Goal: Task Accomplishment & Management: Use online tool/utility

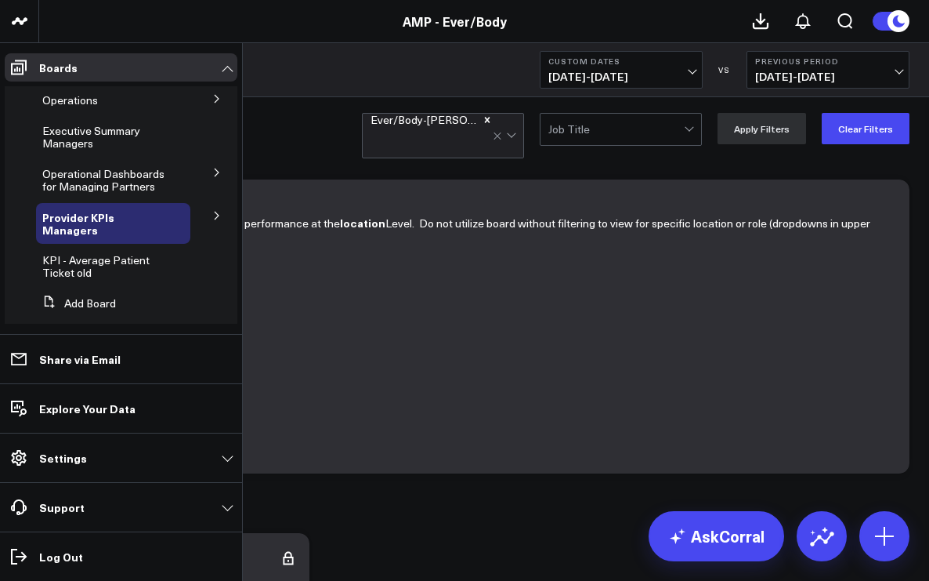
click at [54, 136] on span "Executive Summary Managers" at bounding box center [91, 136] width 98 height 27
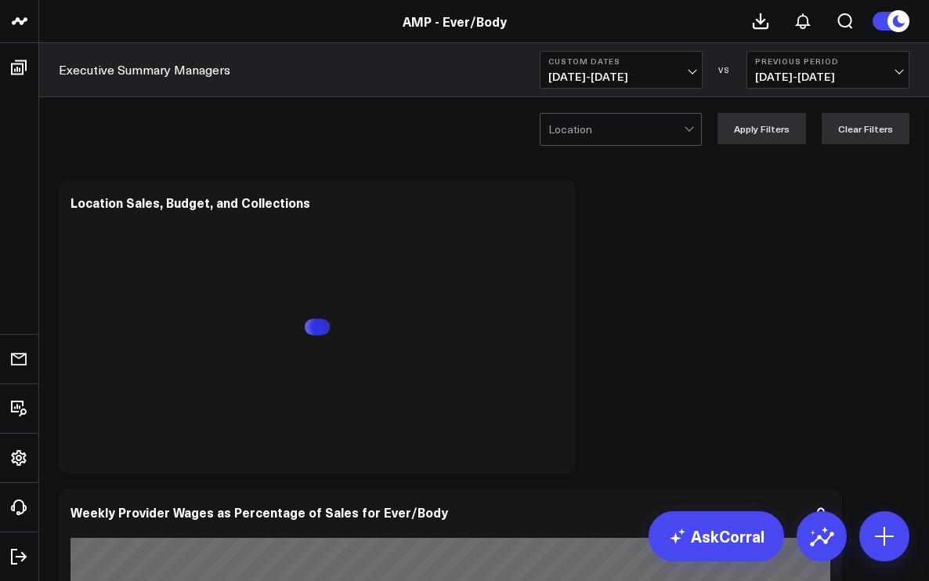
click at [690, 75] on span "[DATE] - [DATE]" at bounding box center [621, 77] width 146 height 13
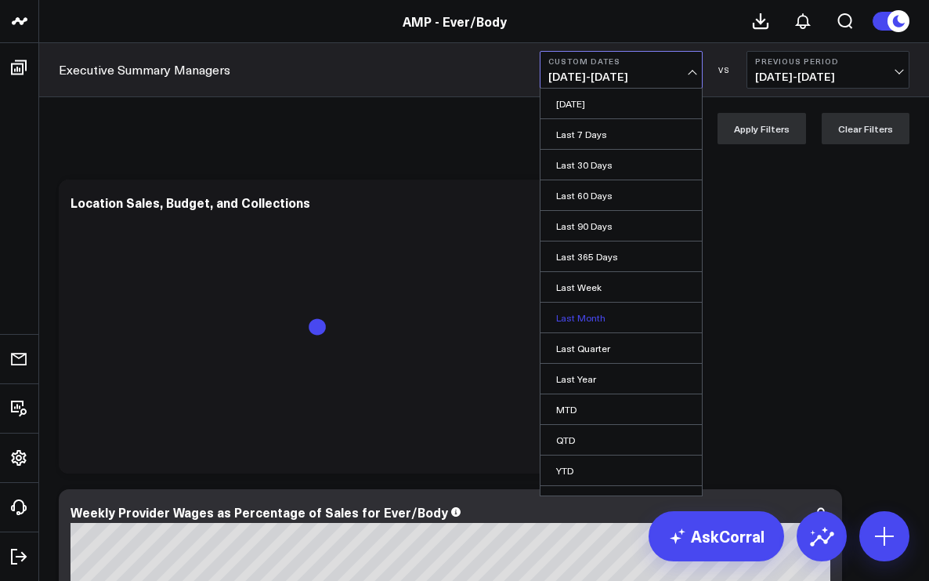
scroll to position [20, 0]
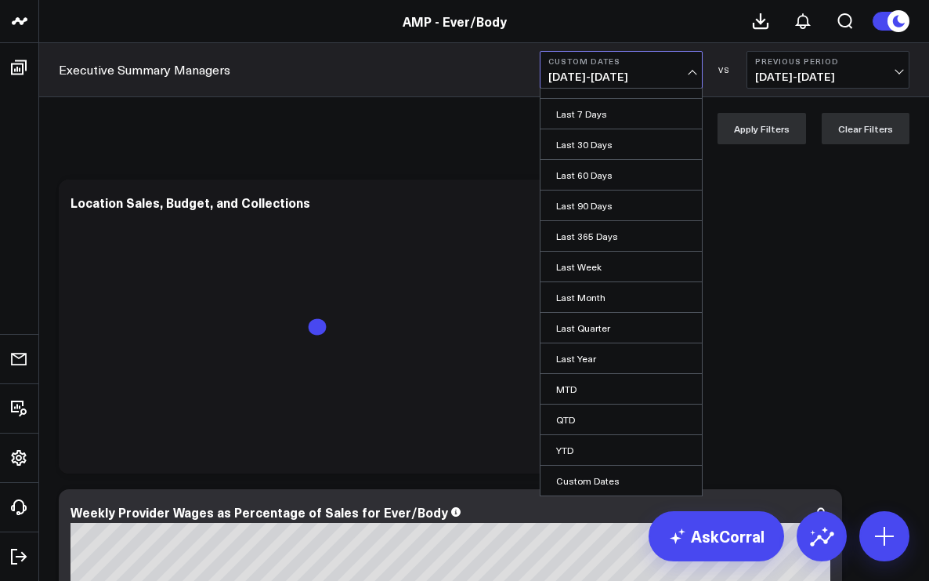
click at [591, 476] on link "Custom Dates" at bounding box center [621, 480] width 161 height 30
select select "8"
select select "2025"
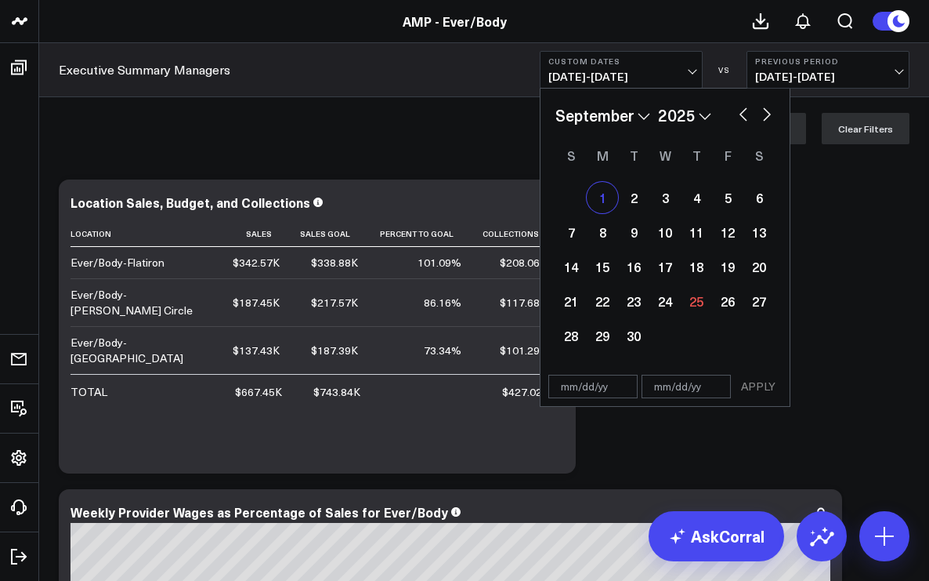
click at [604, 198] on div "1" at bounding box center [602, 197] width 31 height 31
type input "[DATE]"
select select "8"
select select "2025"
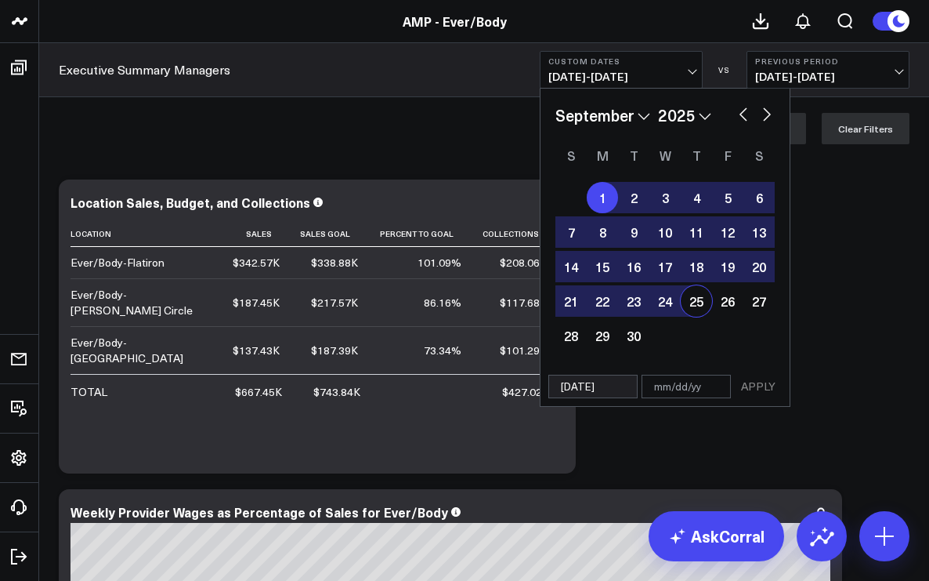
click at [695, 311] on div "25" at bounding box center [696, 300] width 31 height 31
type input "[DATE]"
select select "8"
select select "2025"
click at [767, 391] on button "APPLY" at bounding box center [758, 387] width 47 height 24
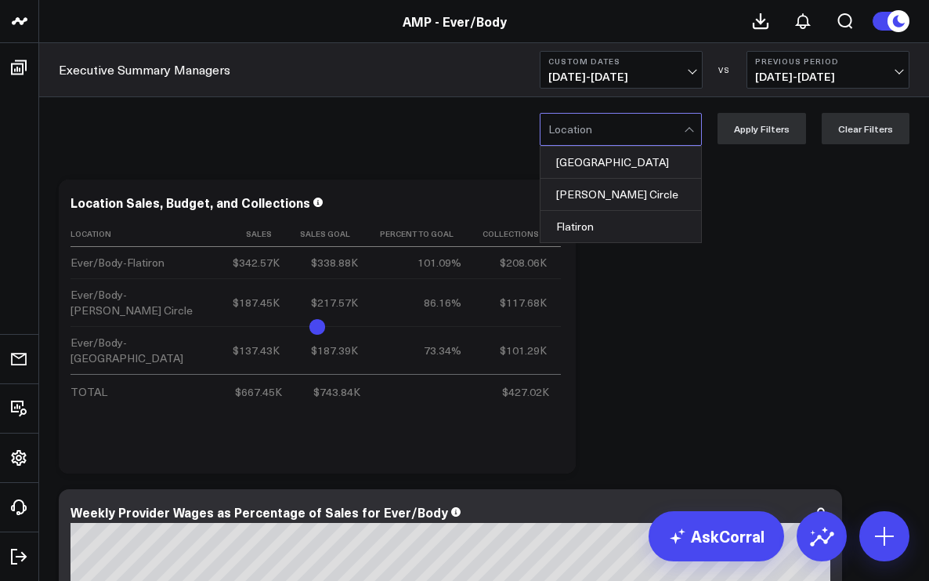
click at [696, 133] on div at bounding box center [690, 129] width 13 height 31
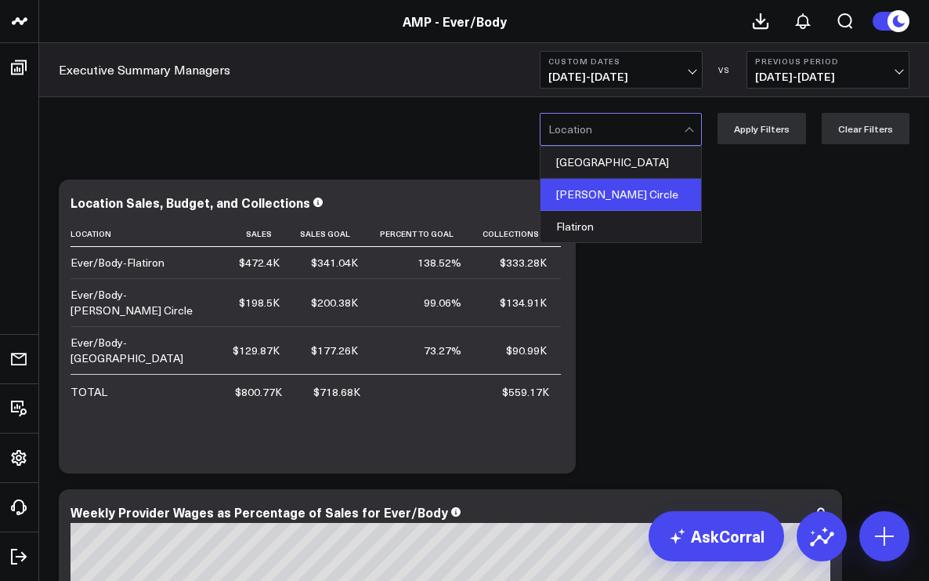
click at [668, 184] on div "[PERSON_NAME] Circle" at bounding box center [621, 195] width 161 height 32
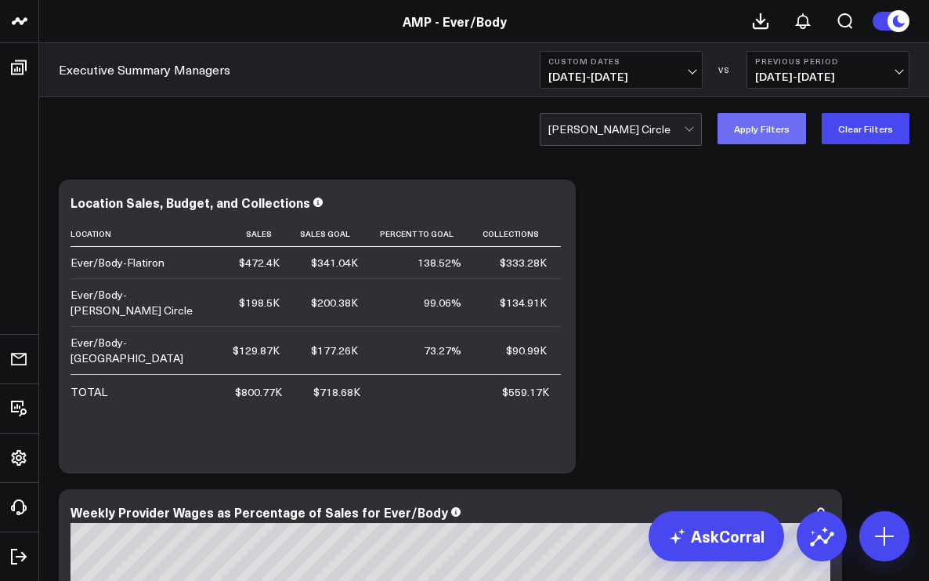
click at [755, 128] on button "Apply Filters" at bounding box center [762, 128] width 89 height 31
